Goal: Transaction & Acquisition: Purchase product/service

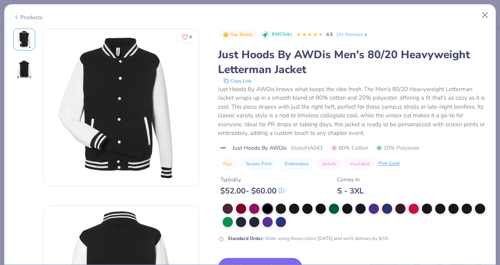
click at [489, 13] on button "Close" at bounding box center [485, 15] width 15 height 15
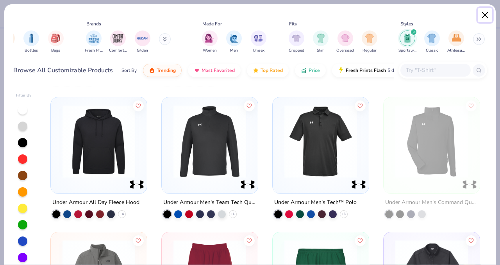
click at [488, 11] on button "Close" at bounding box center [485, 15] width 15 height 15
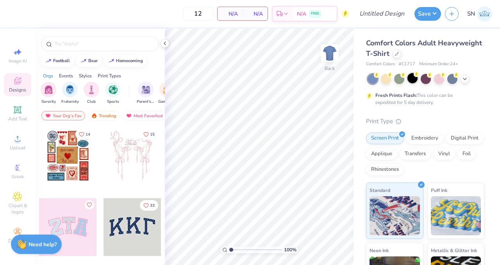
click at [415, 80] on div at bounding box center [412, 78] width 10 height 10
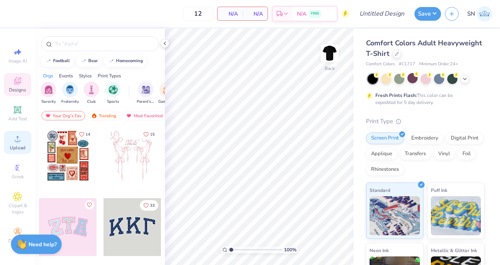
click at [14, 137] on icon at bounding box center [17, 138] width 9 height 9
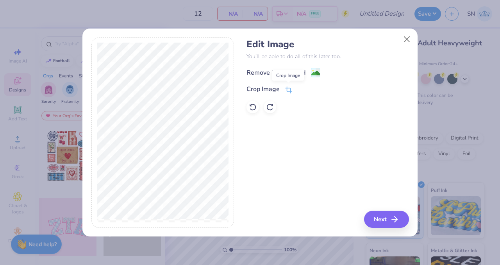
drag, startPoint x: 290, startPoint y: 87, endPoint x: 322, endPoint y: 89, distance: 32.5
click at [322, 89] on div "Crop Image" at bounding box center [328, 88] width 162 height 9
click at [317, 73] on image at bounding box center [315, 74] width 9 height 9
click at [384, 214] on button "Next" at bounding box center [387, 219] width 45 height 17
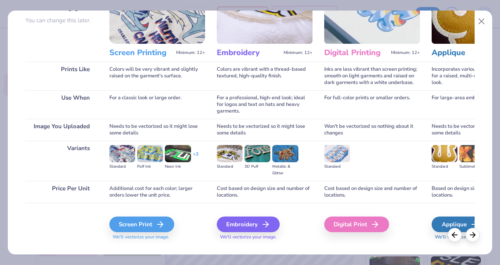
scroll to position [86, 0]
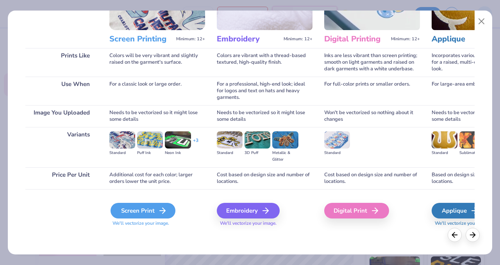
click at [159, 209] on icon at bounding box center [162, 210] width 9 height 9
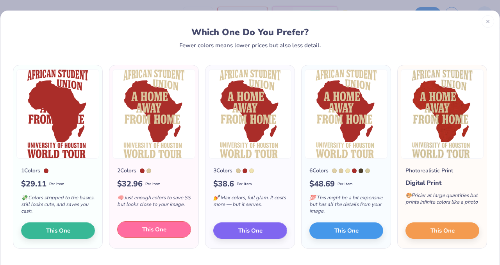
click at [159, 232] on span "This One" at bounding box center [154, 229] width 24 height 9
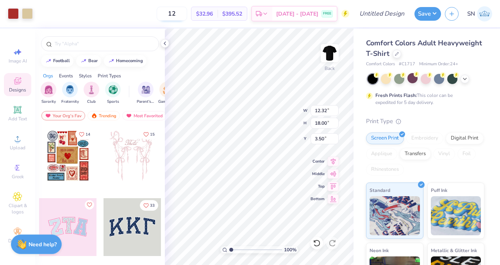
click at [187, 13] on input "12" at bounding box center [172, 14] width 30 height 14
click at [165, 44] on polyline at bounding box center [165, 43] width 2 height 3
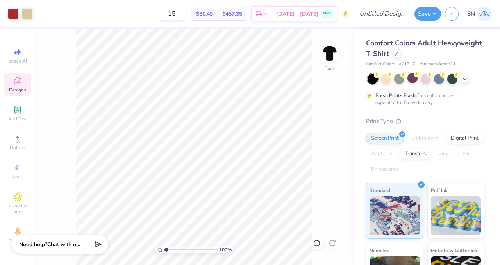
click at [187, 13] on input "15" at bounding box center [172, 14] width 30 height 14
type input "1"
type input "3"
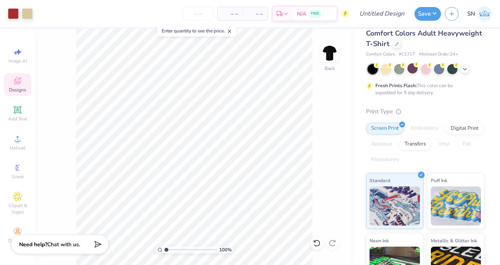
scroll to position [0, 0]
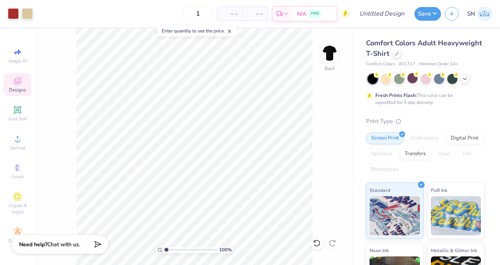
type input "15"
click at [343, 138] on div "100 % Back" at bounding box center [194, 147] width 318 height 236
click at [399, 53] on div at bounding box center [397, 53] width 9 height 9
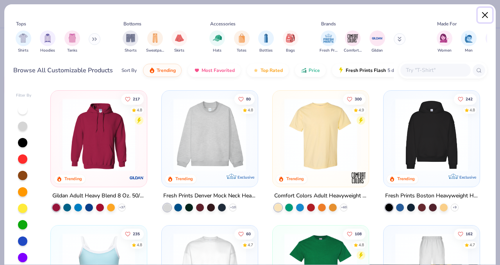
click at [482, 16] on button "Close" at bounding box center [485, 15] width 15 height 15
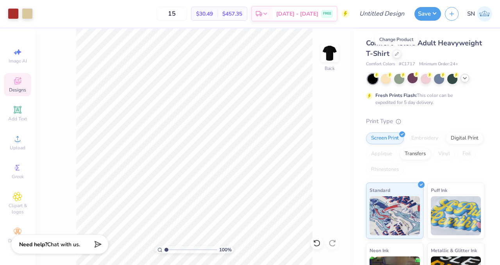
click at [465, 77] on icon at bounding box center [465, 78] width 6 height 6
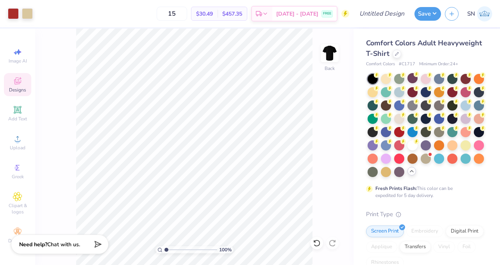
click at [401, 55] on div "Comfort Colors Adult Heavyweight T-Shirt" at bounding box center [425, 48] width 118 height 21
click at [391, 55] on div "Comfort Colors Adult Heavyweight T-Shirt" at bounding box center [425, 48] width 118 height 21
click at [398, 51] on div at bounding box center [397, 53] width 9 height 9
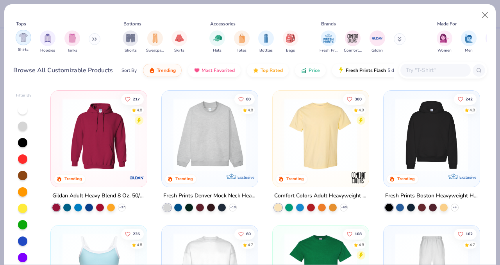
click at [28, 40] on div "filter for Shirts" at bounding box center [24, 38] width 16 height 16
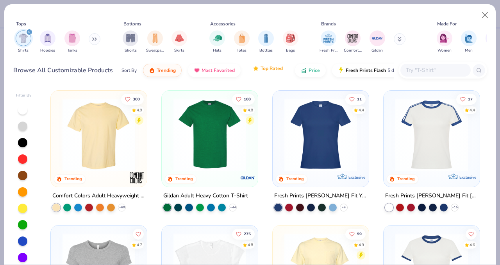
click at [259, 72] on button "Top Rated" at bounding box center [268, 68] width 42 height 13
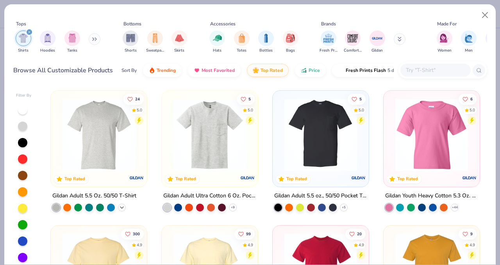
click at [121, 207] on icon at bounding box center [122, 207] width 6 height 6
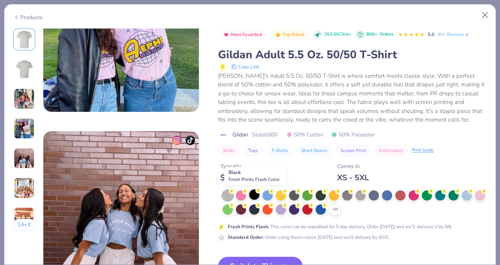
scroll to position [712, 0]
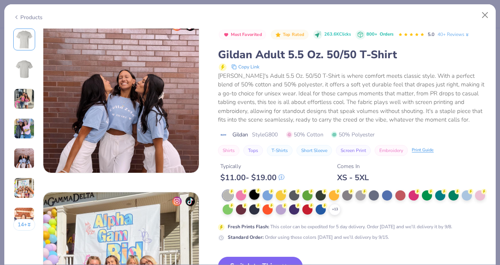
click at [252, 198] on div at bounding box center [254, 194] width 10 height 10
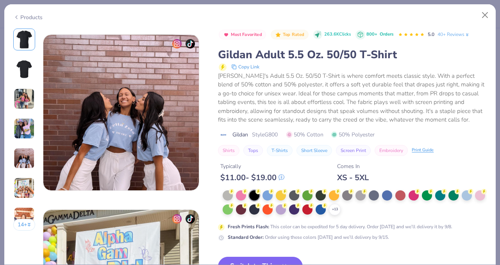
scroll to position [462, 0]
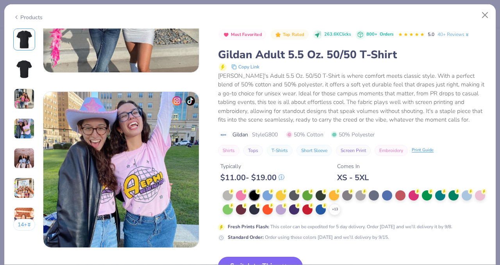
click at [259, 260] on button "Switch to This" at bounding box center [260, 267] width 85 height 20
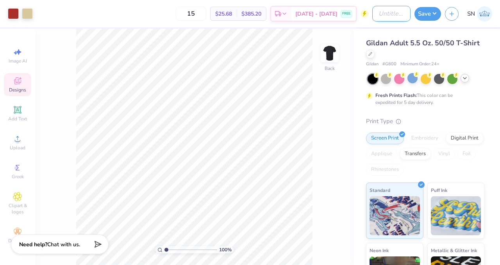
click at [390, 9] on input "Design Title" at bounding box center [391, 14] width 38 height 16
type input "African Student Union"
click at [425, 12] on button "Save" at bounding box center [428, 13] width 27 height 14
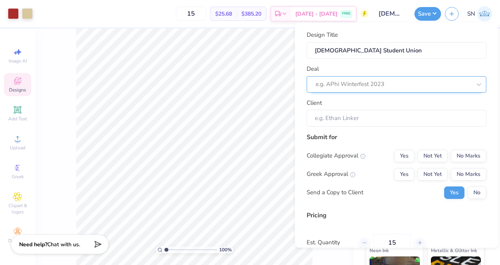
click at [386, 85] on div at bounding box center [393, 84] width 155 height 11
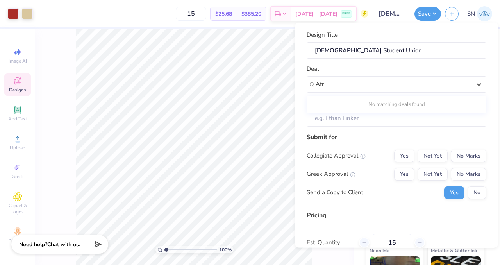
type input "Afr"
click at [385, 137] on div "Submit for" at bounding box center [397, 136] width 180 height 9
click at [380, 125] on input "Client" at bounding box center [397, 118] width 180 height 17
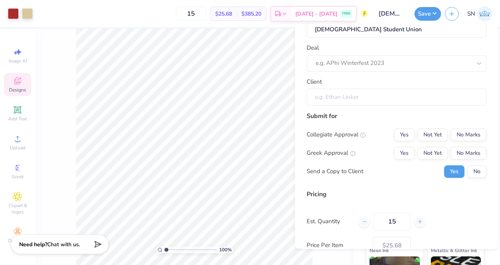
scroll to position [30, 0]
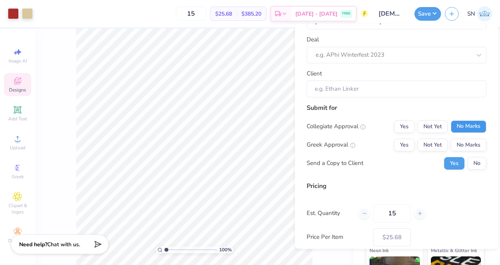
click at [468, 129] on button "No Marks" at bounding box center [469, 126] width 36 height 13
click at [468, 142] on button "No Marks" at bounding box center [469, 145] width 36 height 13
type input "$25.68"
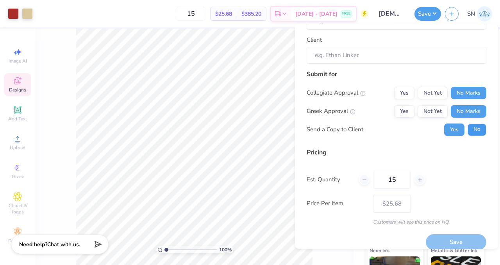
click at [471, 128] on button "No" at bounding box center [477, 129] width 19 height 13
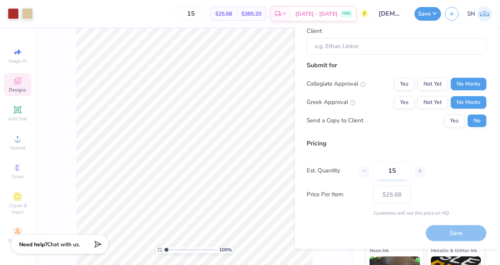
click at [402, 173] on input "15" at bounding box center [392, 171] width 38 height 18
click at [413, 173] on div "15" at bounding box center [392, 171] width 66 height 18
click at [416, 172] on div at bounding box center [420, 171] width 11 height 11
type input "16"
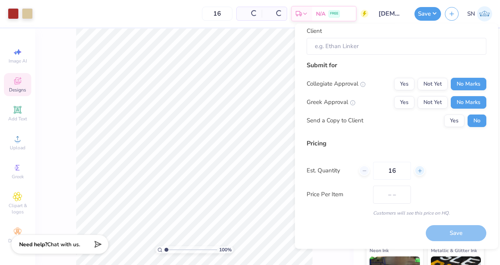
type input "$25.04"
click at [419, 170] on icon at bounding box center [419, 170] width 5 height 5
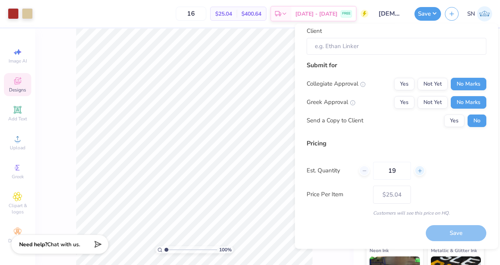
type input "20"
type input "$23.24"
click at [419, 170] on icon at bounding box center [419, 170] width 5 height 5
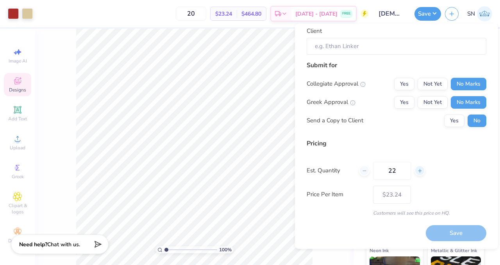
click at [419, 170] on icon at bounding box center [419, 170] width 5 height 5
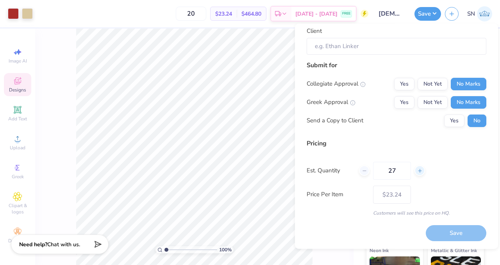
click at [419, 170] on icon at bounding box center [419, 170] width 5 height 5
type input "30"
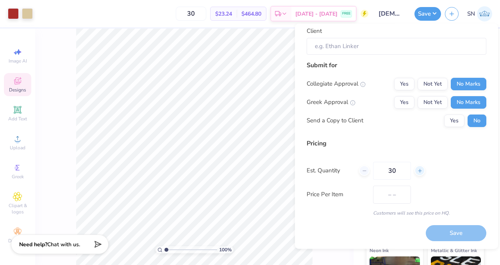
type input "$16.39"
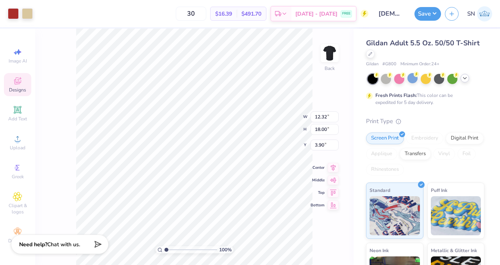
type input "3.32"
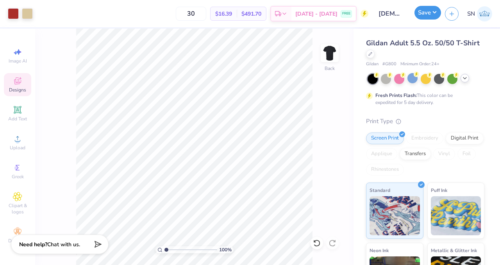
click at [434, 12] on button "Save" at bounding box center [428, 13] width 27 height 14
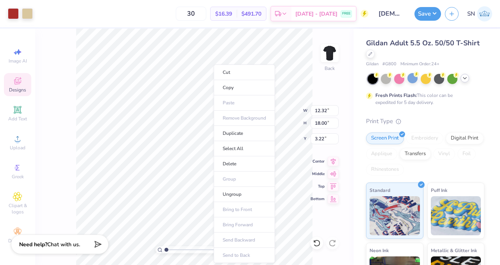
click at [313, 58] on div "100 % Back W 12.32 12.32 " H 18.00 18.00 " Y 3.22 3.22 " Center Middle Top Bott…" at bounding box center [194, 147] width 318 height 236
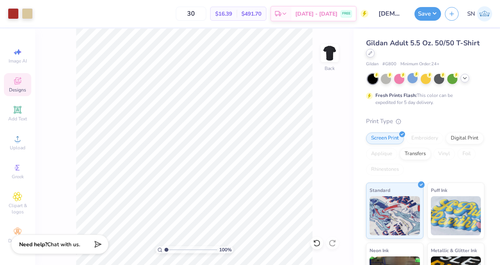
click at [370, 53] on icon at bounding box center [370, 53] width 4 height 4
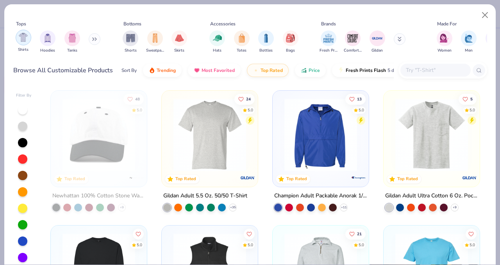
click at [21, 36] on img "filter for Shirts" at bounding box center [23, 37] width 9 height 9
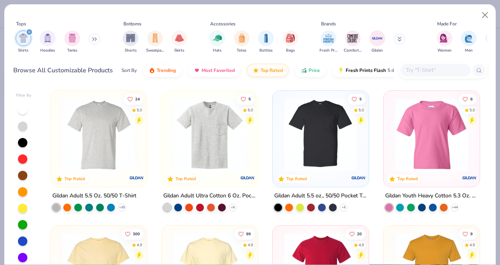
click at [20, 145] on div at bounding box center [22, 142] width 9 height 9
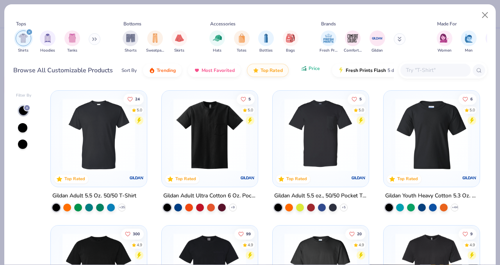
click at [305, 72] on button "Price" at bounding box center [310, 68] width 31 height 13
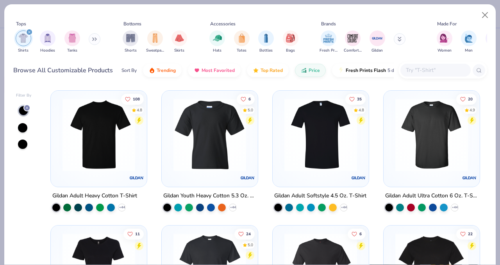
click at [118, 163] on img at bounding box center [99, 134] width 80 height 73
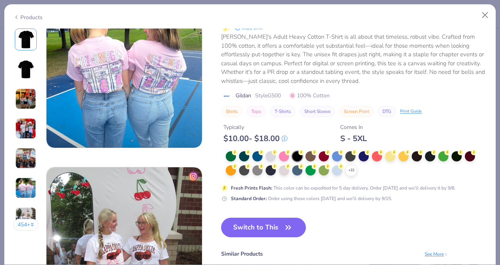
scroll to position [862, 0]
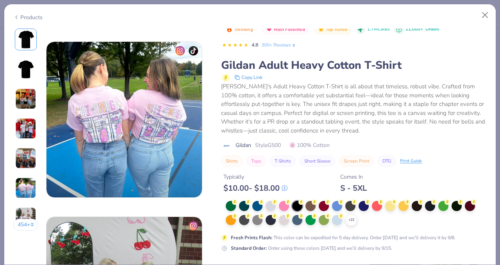
click at [294, 208] on div at bounding box center [297, 206] width 10 height 10
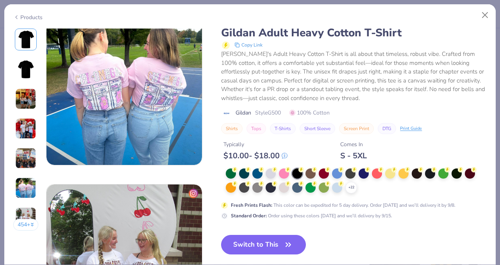
scroll to position [942, 0]
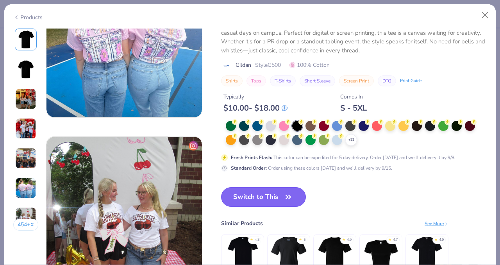
click at [274, 196] on button "Switch to This" at bounding box center [263, 197] width 85 height 20
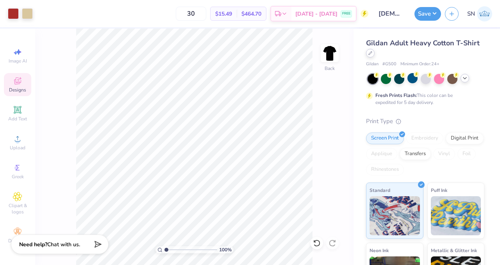
click at [372, 53] on icon at bounding box center [370, 53] width 4 height 4
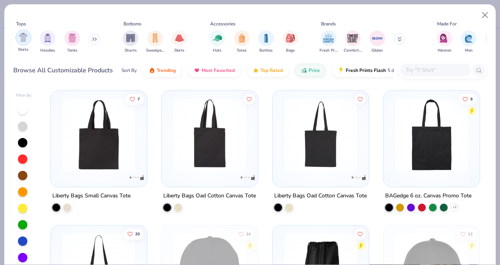
click at [30, 38] on div "filter for Shirts" at bounding box center [24, 38] width 16 height 16
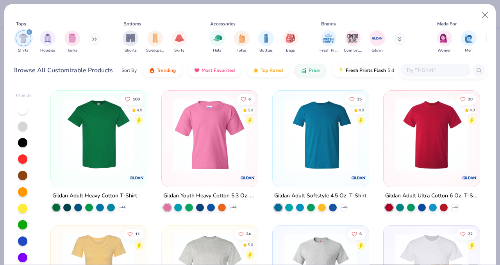
click at [23, 143] on div at bounding box center [22, 142] width 9 height 9
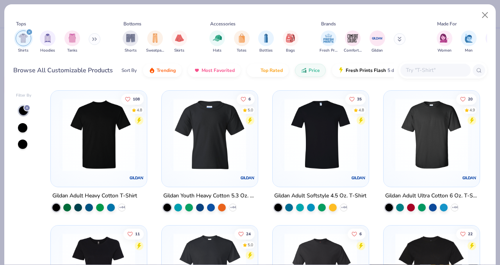
click at [414, 73] on input "text" at bounding box center [435, 70] width 60 height 9
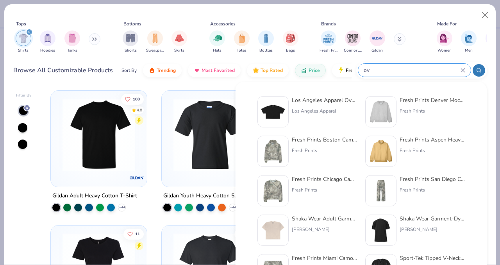
type input "o"
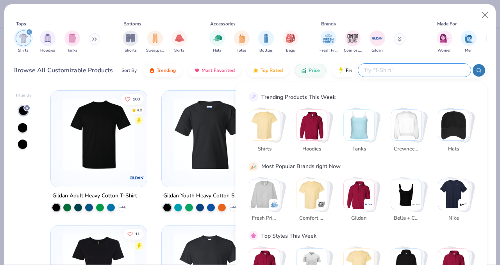
click at [199, 84] on div "Filter By 108 4.8 Gildan Adult Heavy Cotton T-Shirt + 44 6 5.0 Gildan Youth Hea…" at bounding box center [249, 174] width 491 height 180
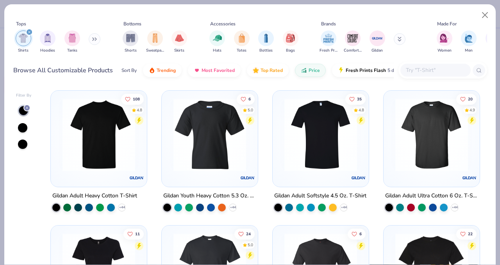
scroll to position [4, 0]
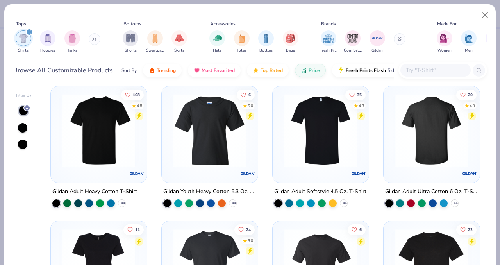
click at [404, 142] on div at bounding box center [431, 130] width 241 height 73
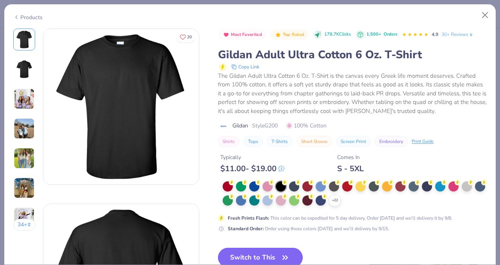
click at [257, 256] on button "Switch to This" at bounding box center [260, 258] width 85 height 20
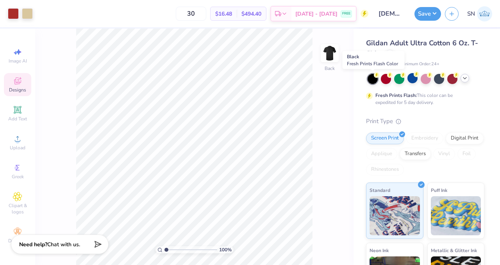
click at [372, 77] on div at bounding box center [373, 79] width 10 height 10
click at [237, 15] on div "$16.48 Per Item" at bounding box center [224, 13] width 26 height 13
click at [232, 14] on span "$16.48" at bounding box center [223, 14] width 17 height 8
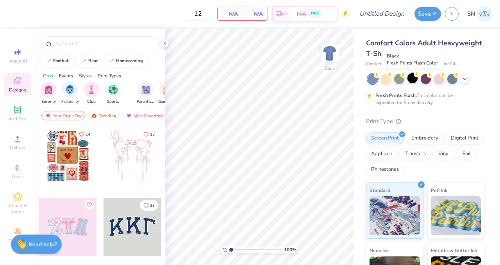
click at [413, 78] on div at bounding box center [412, 78] width 10 height 10
click at [204, 16] on input "12" at bounding box center [198, 14] width 30 height 14
type input "1"
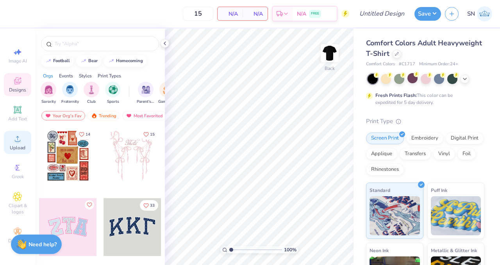
type input "15"
click at [20, 140] on icon at bounding box center [17, 138] width 5 height 5
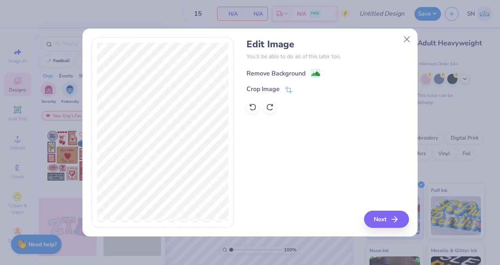
click at [291, 71] on div "Remove Background" at bounding box center [276, 73] width 59 height 9
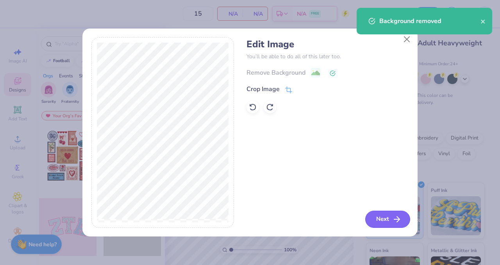
click at [382, 214] on button "Next" at bounding box center [387, 219] width 45 height 17
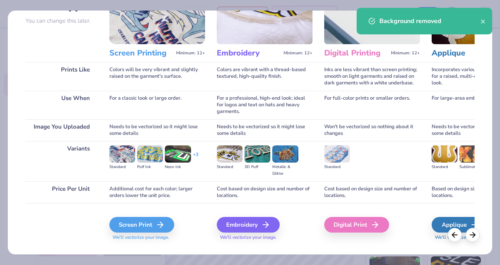
scroll to position [86, 0]
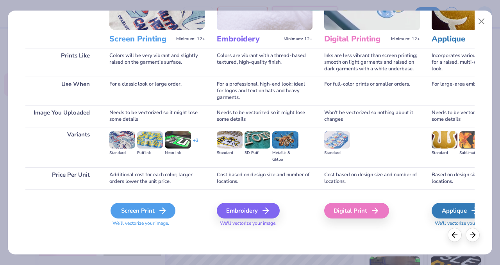
click at [152, 207] on div "Screen Print" at bounding box center [143, 211] width 65 height 16
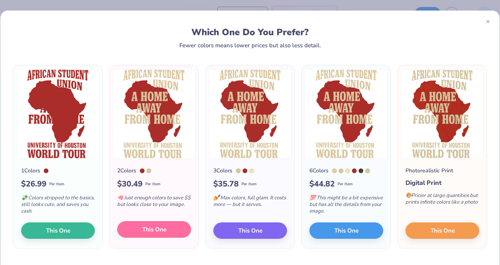
click at [151, 229] on span "This One" at bounding box center [154, 229] width 24 height 9
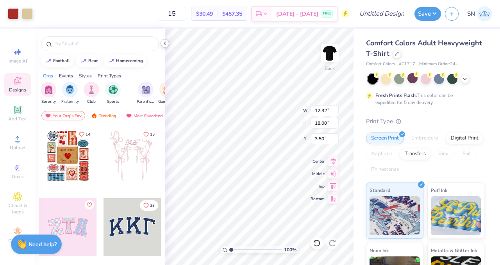
click at [164, 45] on icon at bounding box center [165, 43] width 6 height 6
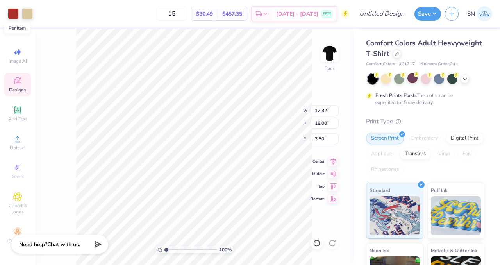
click at [209, 16] on span "$30.49" at bounding box center [204, 14] width 17 height 8
click at [397, 53] on icon at bounding box center [397, 53] width 4 height 4
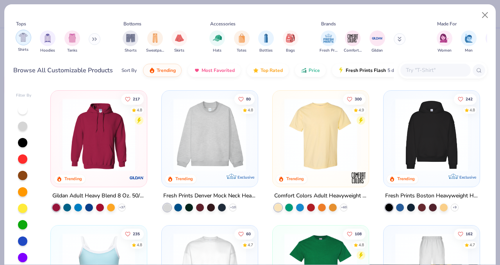
click at [27, 38] on img "filter for Shirts" at bounding box center [23, 37] width 9 height 9
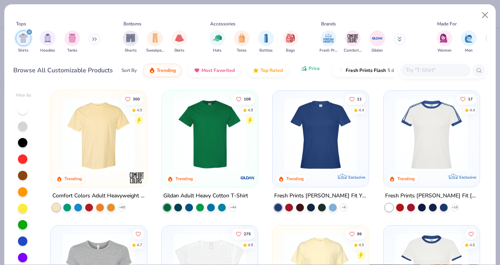
click at [314, 70] on span "Price" at bounding box center [314, 68] width 11 height 6
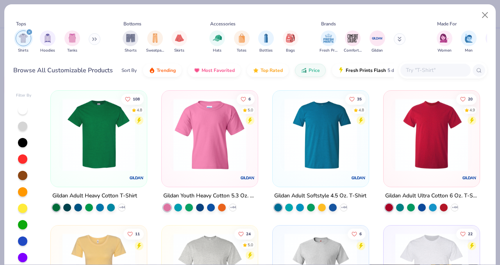
click at [26, 139] on div at bounding box center [23, 143] width 10 height 10
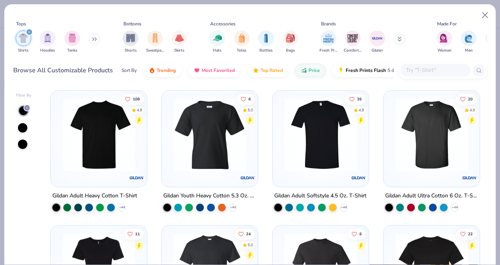
click at [116, 172] on div at bounding box center [99, 137] width 88 height 84
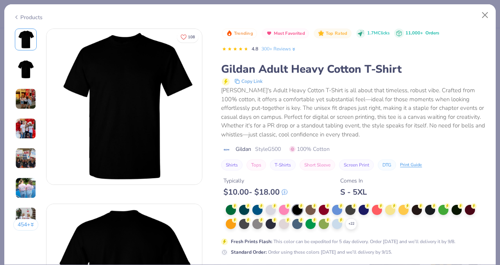
scroll to position [22, 0]
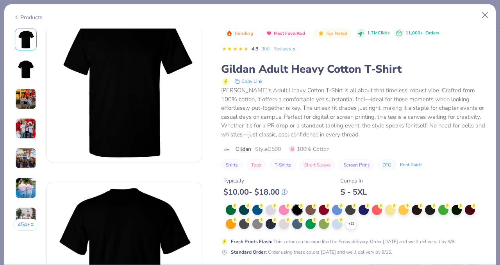
click at [29, 77] on img at bounding box center [25, 69] width 19 height 19
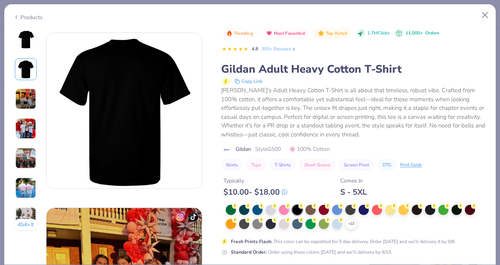
click at [28, 100] on img at bounding box center [25, 98] width 21 height 21
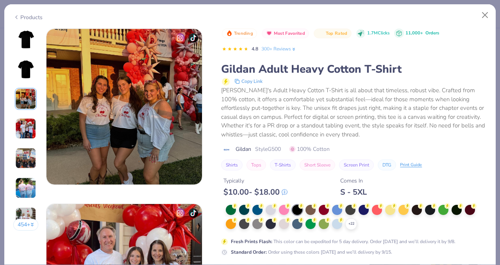
click at [27, 126] on img at bounding box center [25, 128] width 21 height 21
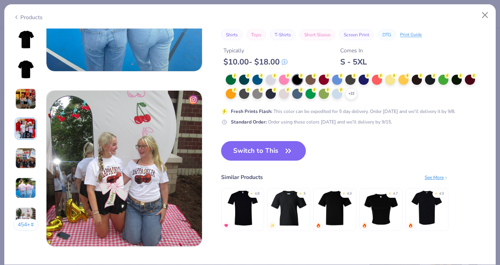
scroll to position [1021, 0]
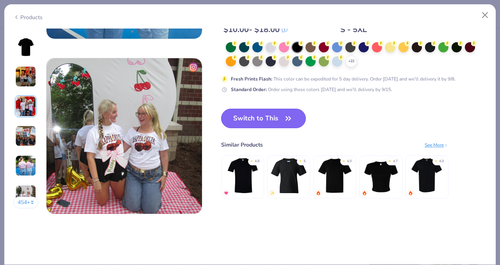
click at [257, 125] on button "Switch to This" at bounding box center [263, 119] width 85 height 20
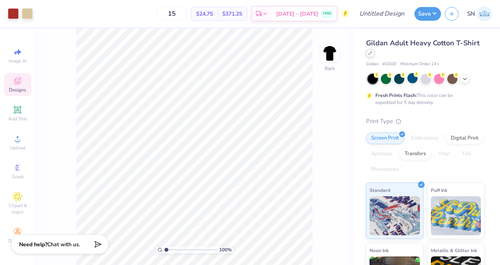
click at [373, 54] on div at bounding box center [370, 53] width 9 height 9
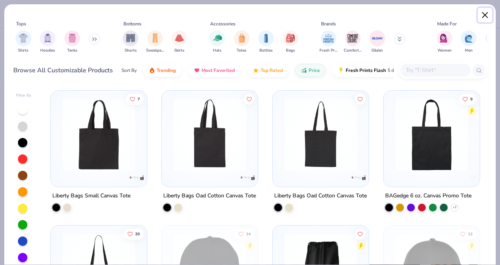
click at [486, 19] on button "Close" at bounding box center [485, 15] width 15 height 15
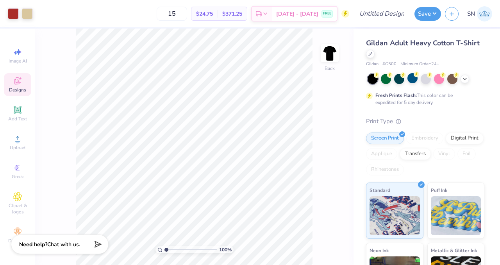
click at [411, 53] on div "Gildan Adult Heavy Cotton T-Shirt" at bounding box center [425, 48] width 118 height 21
click at [411, 48] on div "Gildan Adult Heavy Cotton T-Shirt" at bounding box center [425, 48] width 118 height 21
click at [369, 54] on icon at bounding box center [370, 53] width 4 height 4
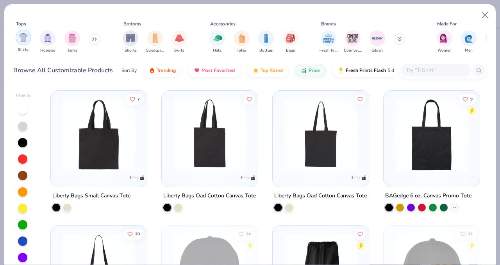
click at [28, 38] on div "filter for Shirts" at bounding box center [24, 38] width 16 height 16
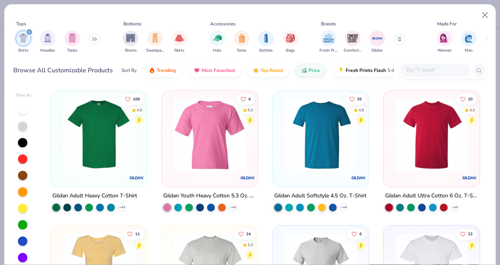
click at [20, 139] on div at bounding box center [22, 142] width 9 height 9
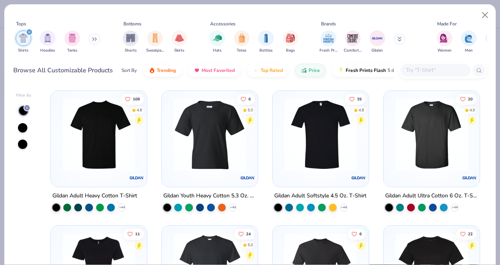
click at [82, 146] on img at bounding box center [99, 134] width 80 height 73
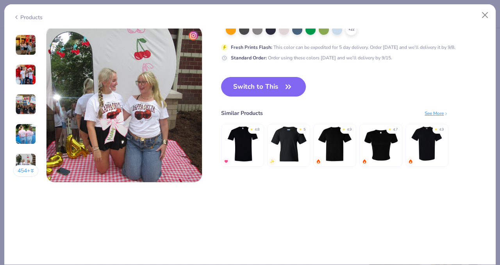
scroll to position [1052, 0]
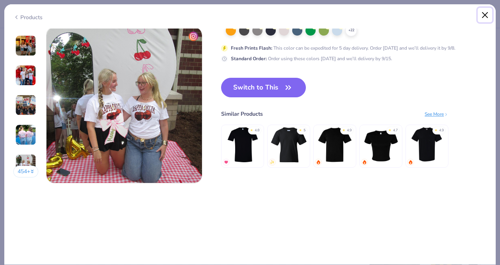
click at [486, 15] on button "Close" at bounding box center [485, 15] width 15 height 15
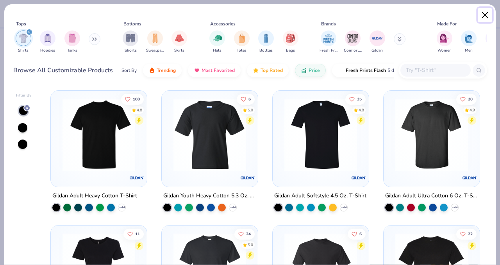
click at [484, 16] on button "Close" at bounding box center [485, 15] width 15 height 15
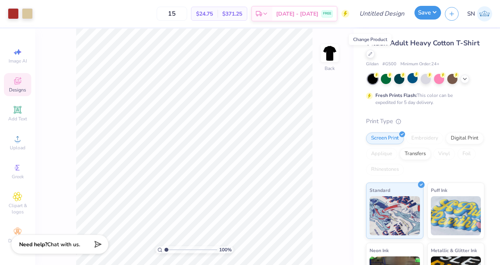
click at [425, 13] on button "Save" at bounding box center [428, 13] width 27 height 14
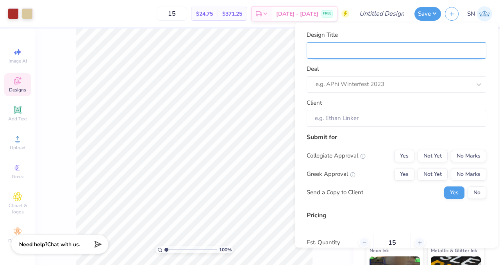
click at [373, 49] on input "Design Title" at bounding box center [397, 50] width 180 height 17
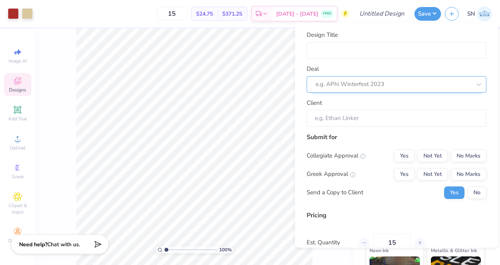
click at [336, 82] on div at bounding box center [393, 84] width 155 height 11
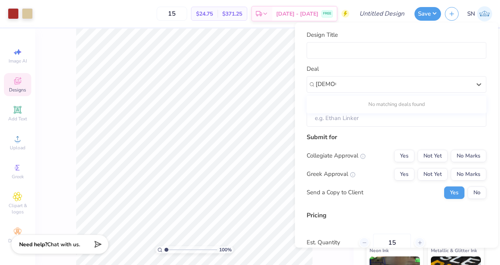
type input "[DEMOGRAPHIC_DATA]"
click at [432, 16] on button "Save" at bounding box center [428, 13] width 27 height 14
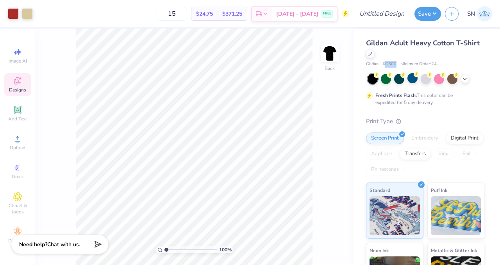
drag, startPoint x: 384, startPoint y: 63, endPoint x: 398, endPoint y: 63, distance: 13.3
click at [398, 63] on div "Gildan # G500 Minimum Order: 24 +" at bounding box center [425, 64] width 118 height 7
copy span "G500"
click at [187, 15] on input "15" at bounding box center [172, 14] width 30 height 14
type input "1"
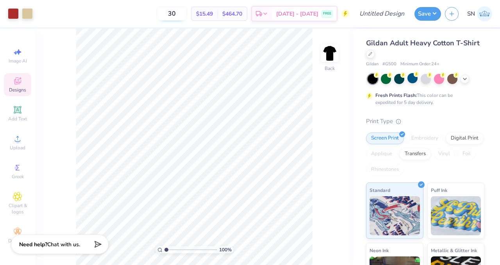
type input "3"
type input "2"
type input "40"
click at [373, 52] on div at bounding box center [370, 53] width 9 height 9
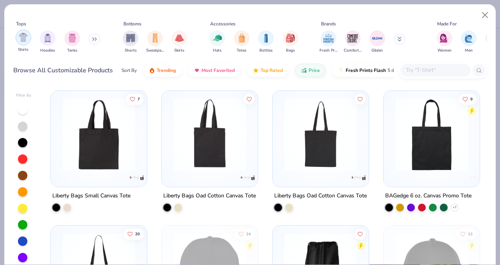
click at [20, 33] on img "filter for Shirts" at bounding box center [23, 37] width 9 height 9
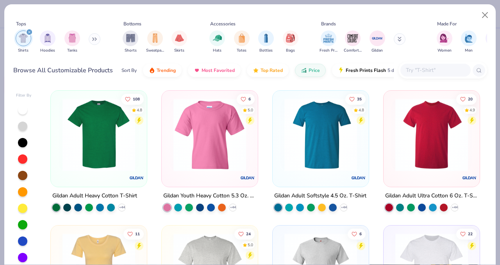
click at [22, 142] on div at bounding box center [22, 142] width 9 height 9
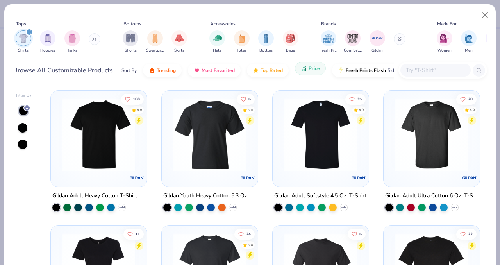
click at [314, 66] on span "Price" at bounding box center [314, 68] width 11 height 6
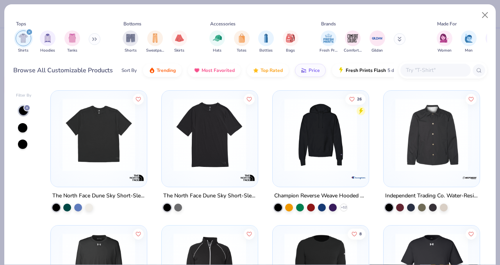
click at [77, 167] on img at bounding box center [99, 134] width 80 height 73
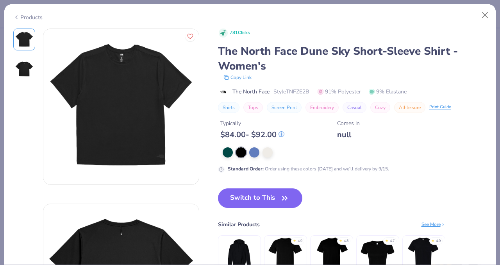
click at [493, 14] on div "Products" at bounding box center [249, 14] width 491 height 20
click at [491, 14] on button "Close" at bounding box center [485, 15] width 15 height 15
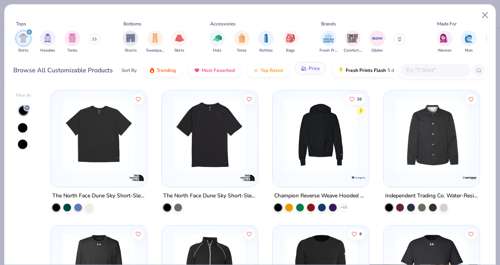
click at [312, 73] on button "Price" at bounding box center [310, 68] width 31 height 13
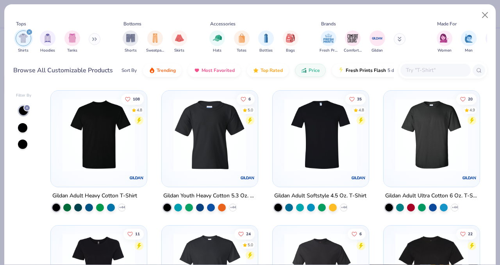
click at [126, 148] on img at bounding box center [99, 134] width 80 height 73
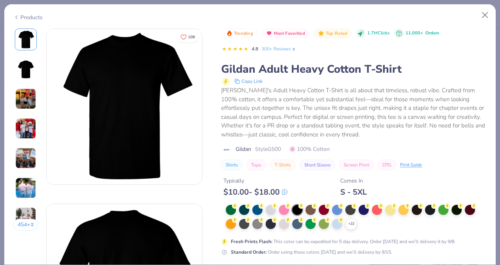
click at [298, 210] on div at bounding box center [297, 210] width 10 height 10
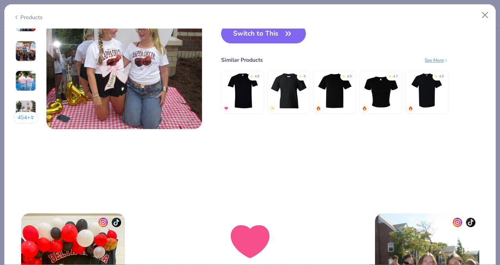
scroll to position [1033, 0]
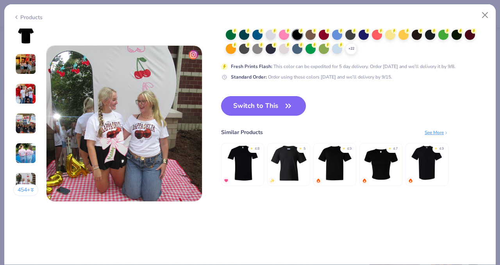
click at [267, 107] on button "Switch to This" at bounding box center [263, 106] width 85 height 20
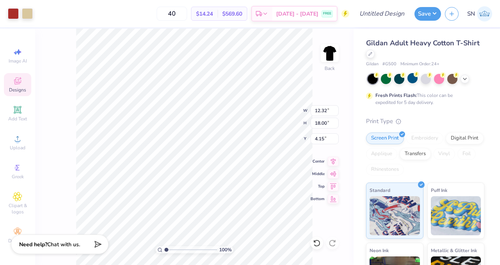
type input "11.70"
type input "17.09"
click at [218, 8] on div "$14.24 Per Item" at bounding box center [204, 13] width 26 height 13
click at [213, 11] on span "$14.24" at bounding box center [204, 14] width 17 height 8
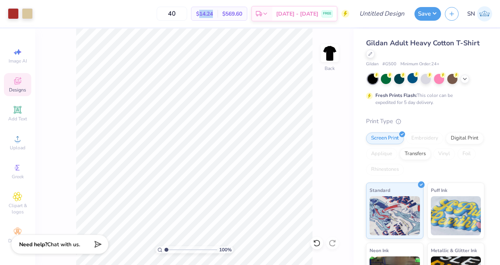
click at [213, 16] on span "$14.24" at bounding box center [204, 14] width 17 height 8
click at [191, 6] on div "40 $14.24 Per Item $569.60 Total Est. Delivery [DATE] - [DATE] FREE" at bounding box center [193, 13] width 313 height 27
click at [187, 16] on input "40" at bounding box center [172, 14] width 30 height 14
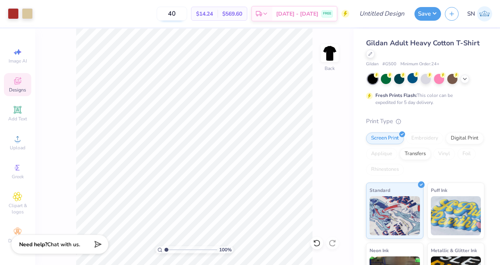
click at [187, 16] on input "40" at bounding box center [172, 14] width 30 height 14
drag, startPoint x: 191, startPoint y: 16, endPoint x: 174, endPoint y: 16, distance: 17.6
click at [174, 16] on input "40" at bounding box center [172, 14] width 30 height 14
type input "50"
